Goal: Task Accomplishment & Management: Use online tool/utility

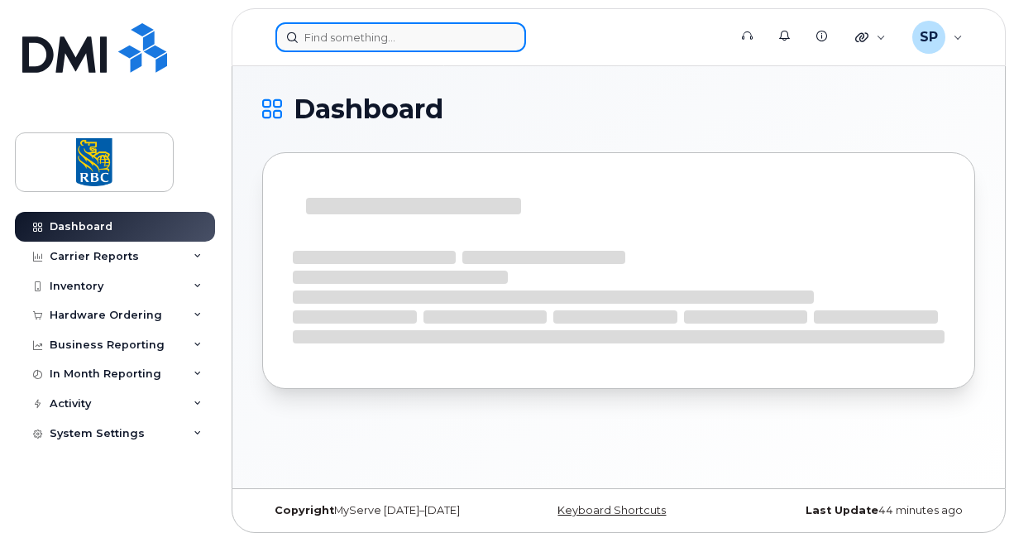
click at [306, 36] on input at bounding box center [400, 37] width 251 height 30
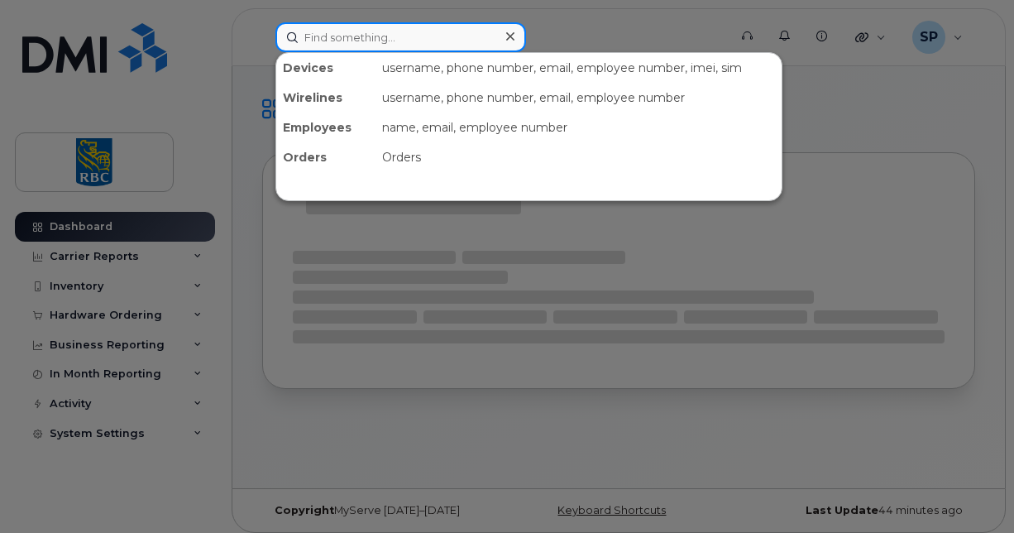
paste input "Paul Dalton"
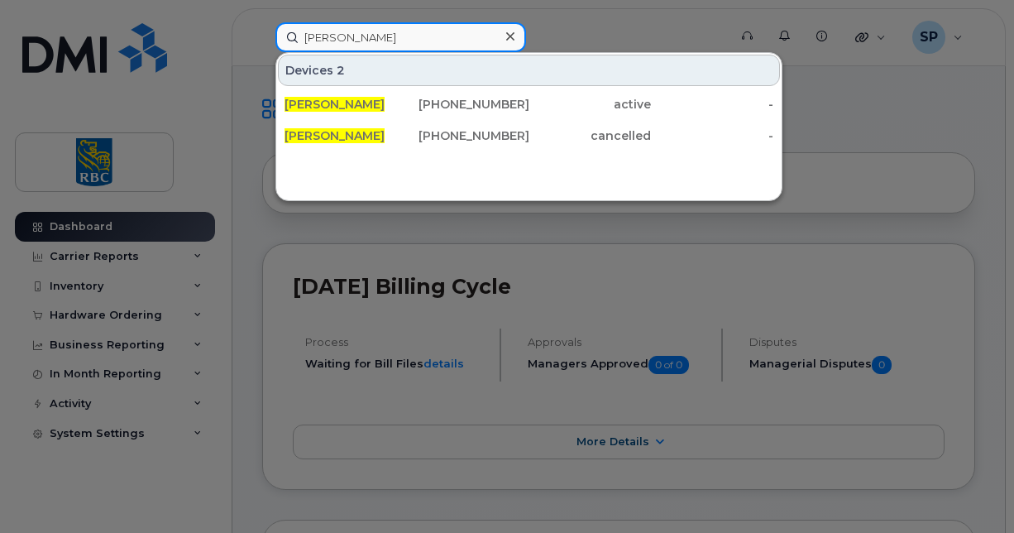
drag, startPoint x: 270, startPoint y: 36, endPoint x: 253, endPoint y: 33, distance: 16.7
click at [262, 33] on div "Paul Dalton Devices 2 Paul Dalton 416-806-2105 active - Paul Dalton 416-428-900…" at bounding box center [496, 37] width 468 height 30
click at [372, 32] on input "Paul Dalton" at bounding box center [400, 37] width 251 height 30
drag, startPoint x: 375, startPoint y: 33, endPoint x: 247, endPoint y: 23, distance: 127.7
click at [262, 24] on div "Paul Dalton Devices 2 Paul Dalton 416-806-2105 active - Paul Dalton 416-428-900…" at bounding box center [496, 37] width 468 height 30
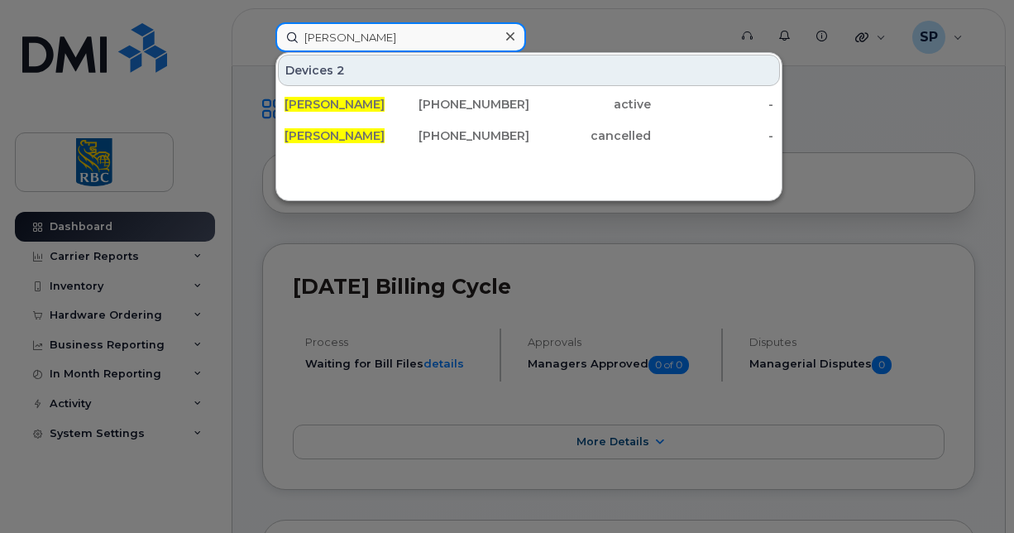
paste input "4373293420"
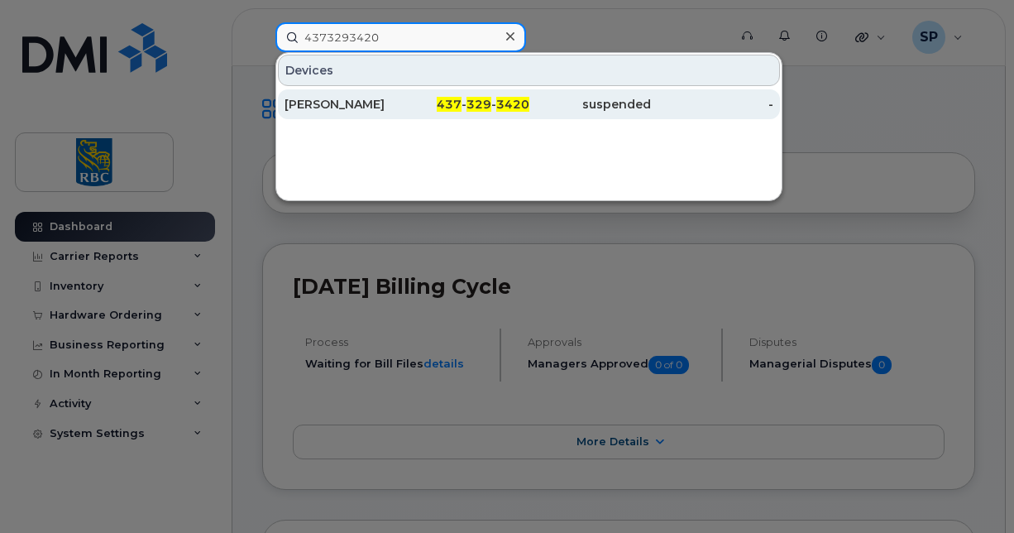
type input "4373293420"
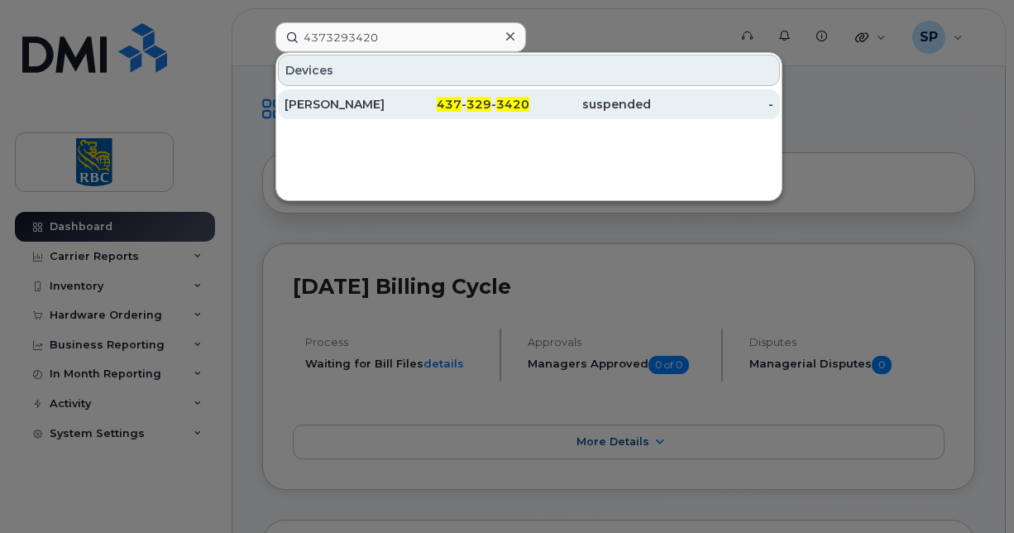
click at [407, 103] on div "437 - 329 - 3420" at bounding box center [468, 104] width 122 height 17
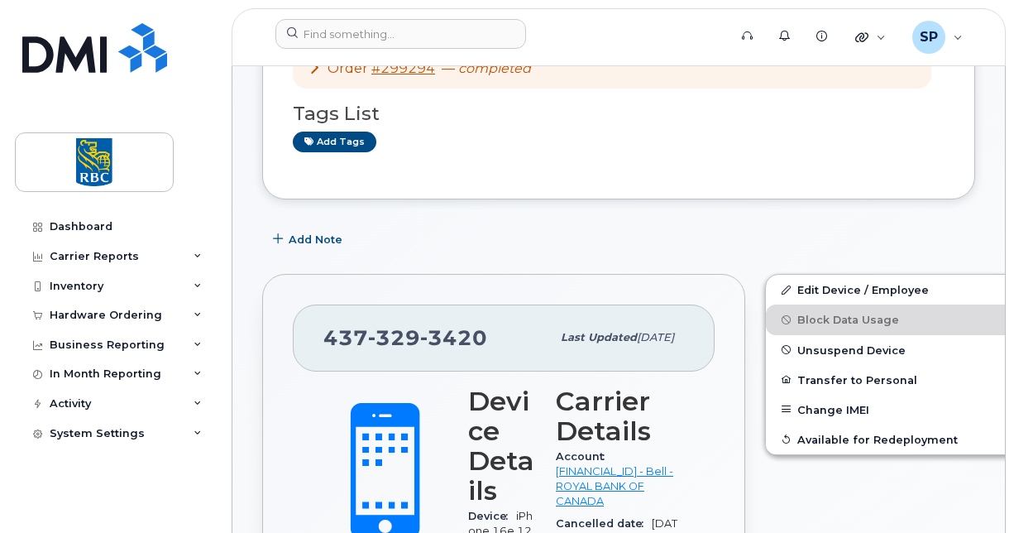
scroll to position [248, 0]
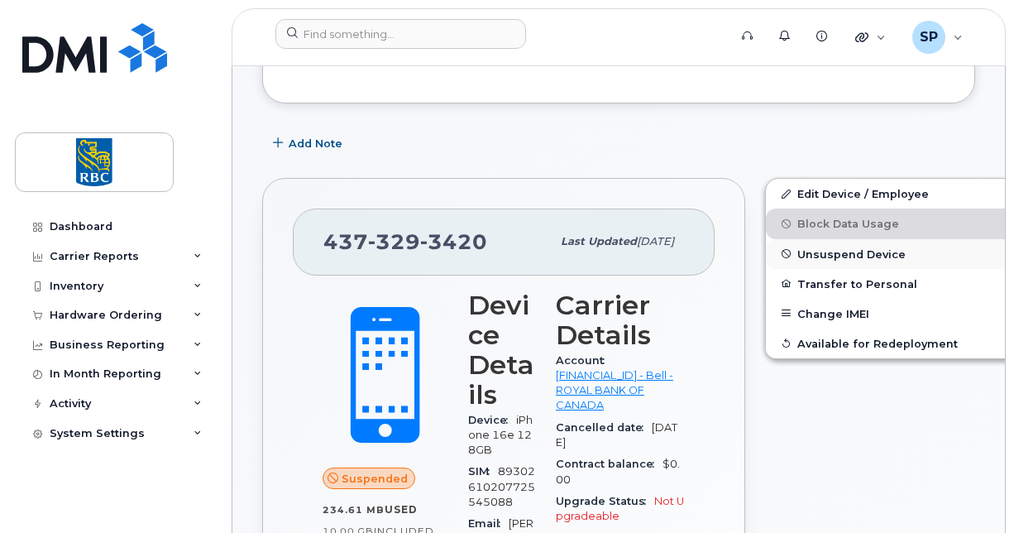
click at [808, 253] on span "Unsuspend Device" at bounding box center [851, 253] width 108 height 12
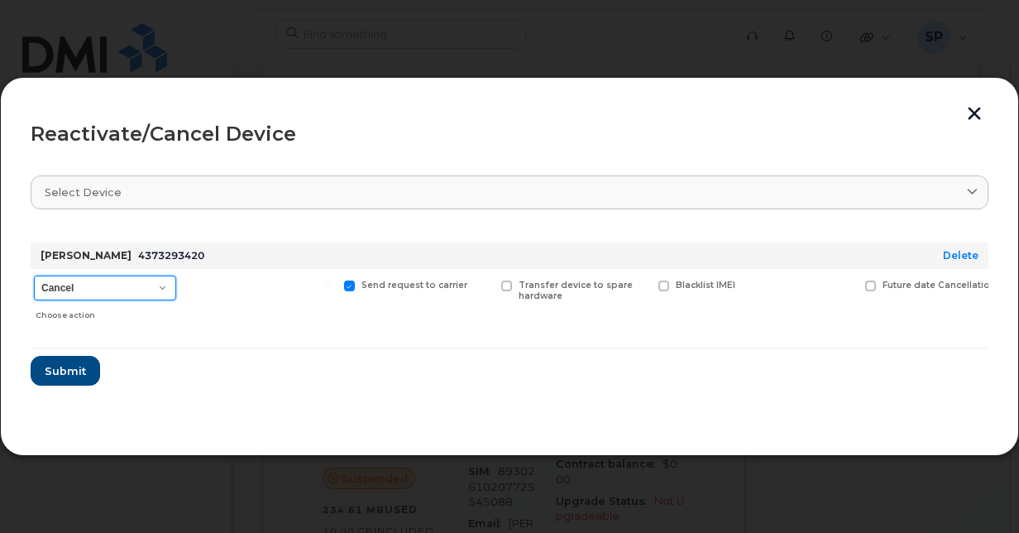
click at [83, 280] on select "Cancel Suspend - Extend Suspension Reactivate" at bounding box center [105, 287] width 142 height 25
select select "[object Object]"
click at [34, 275] on select "Cancel Suspend - Extend Suspension Reactivate" at bounding box center [105, 287] width 142 height 25
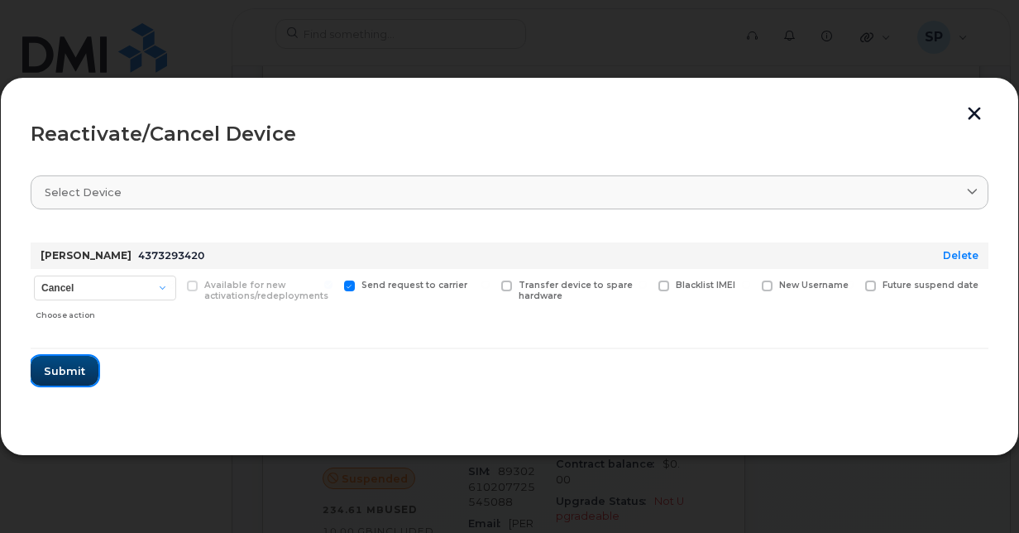
click at [57, 374] on span "Submit" at bounding box center [64, 371] width 41 height 16
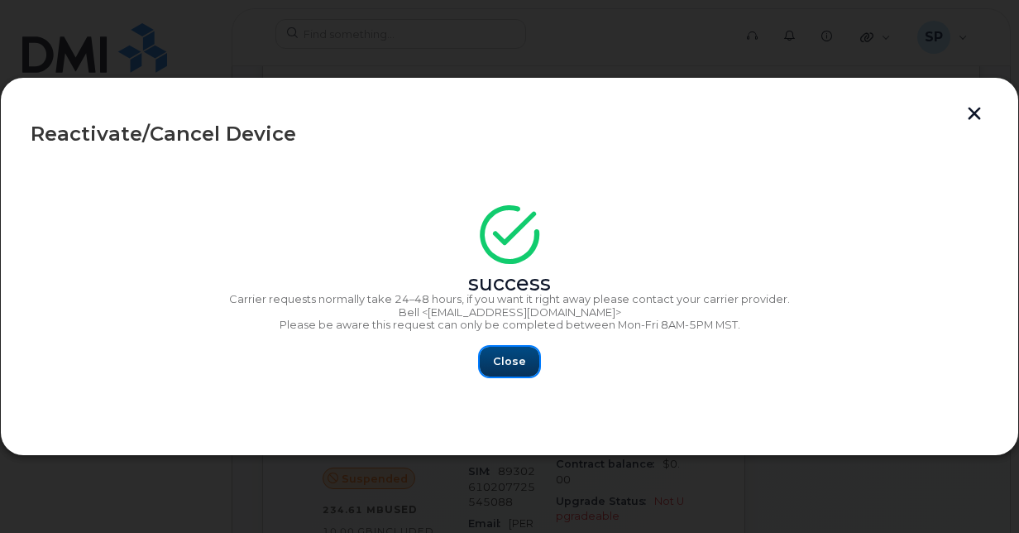
click at [513, 362] on span "Close" at bounding box center [509, 361] width 33 height 16
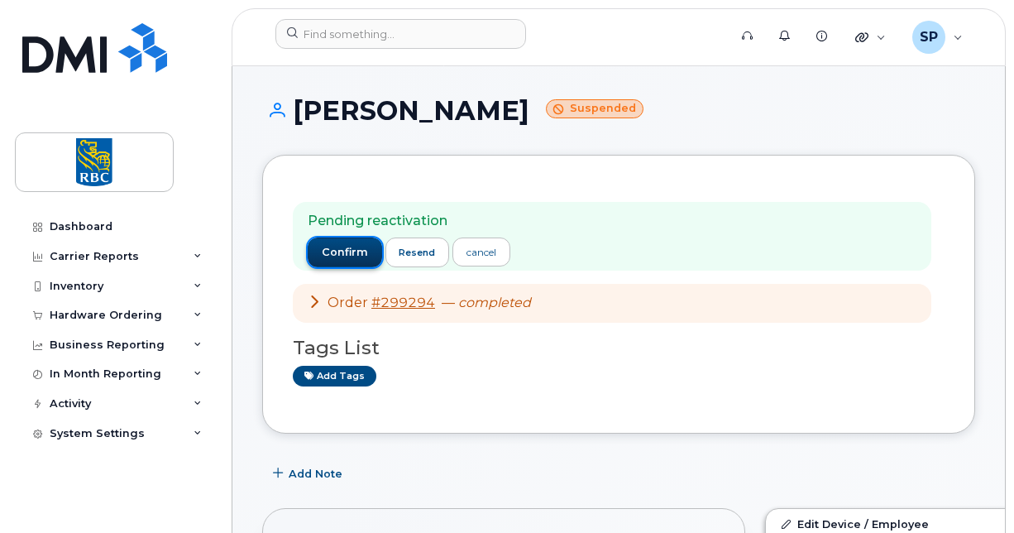
click at [342, 261] on button "confirm" at bounding box center [345, 252] width 74 height 30
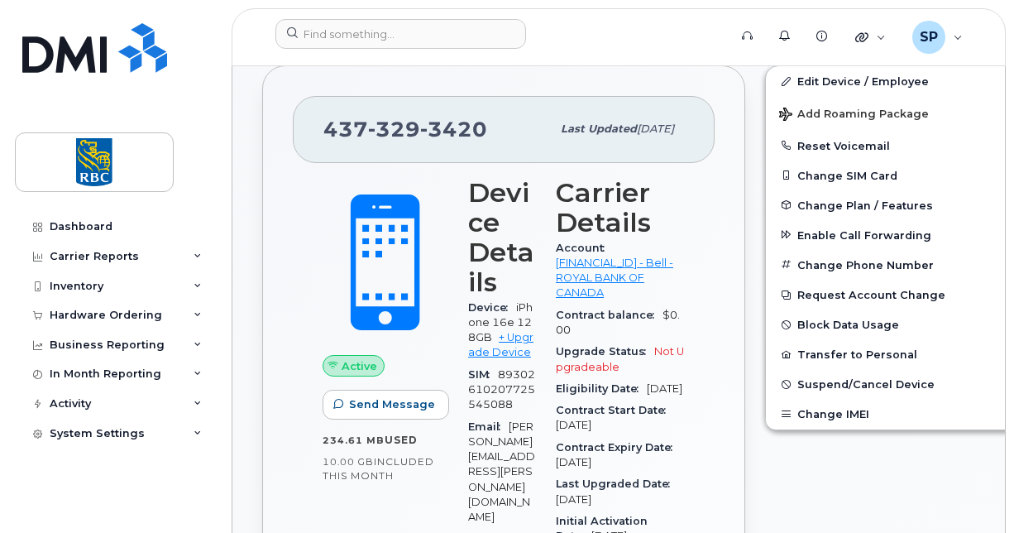
scroll to position [437, 0]
